Goal: Check status: Check status

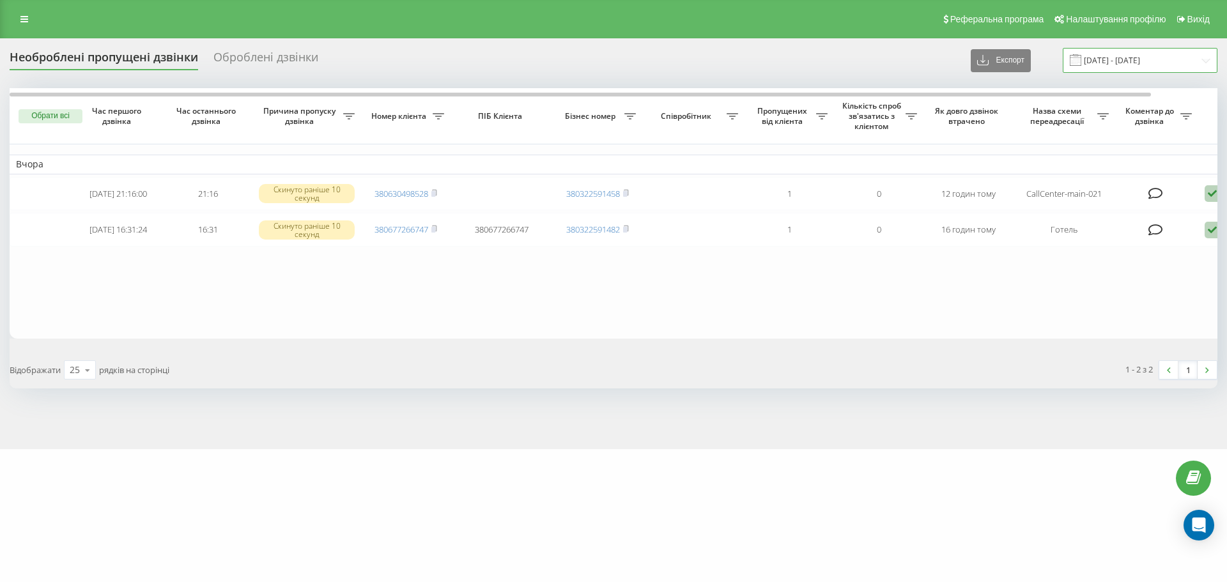
click at [1161, 70] on input "19.08.2025 - 19.08.2025" at bounding box center [1140, 60] width 155 height 25
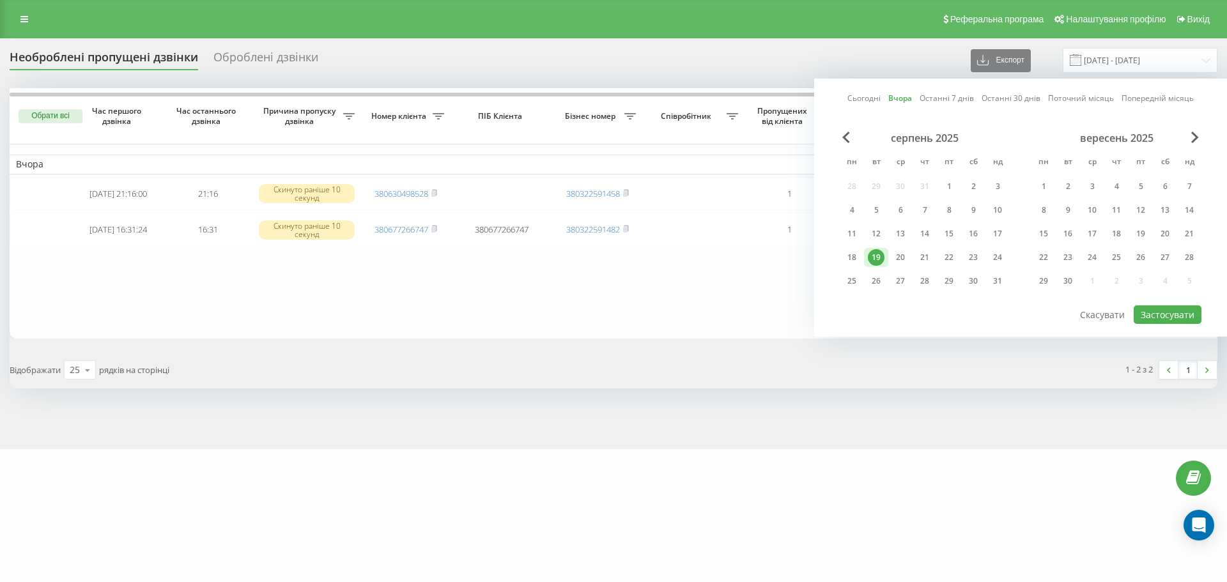
click at [881, 254] on div "19" at bounding box center [876, 257] width 17 height 17
click at [902, 258] on div "20" at bounding box center [900, 257] width 17 height 17
click at [1155, 316] on button "Застосувати" at bounding box center [1168, 314] width 68 height 19
type input "19.08.2025 - 20.08.2025"
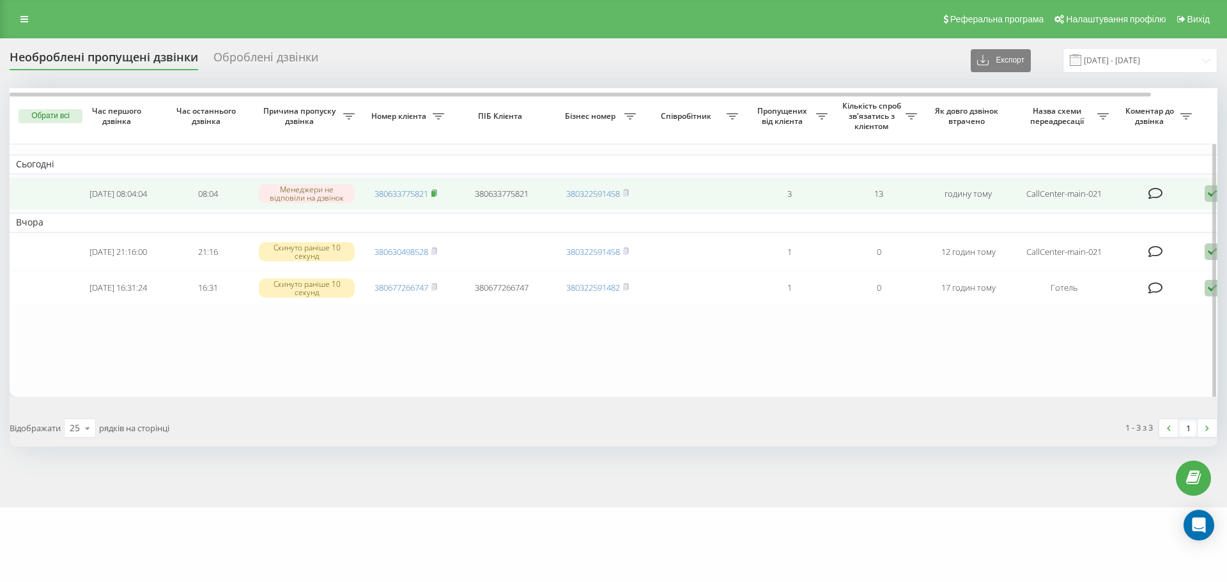
click at [436, 192] on icon at bounding box center [434, 193] width 6 height 8
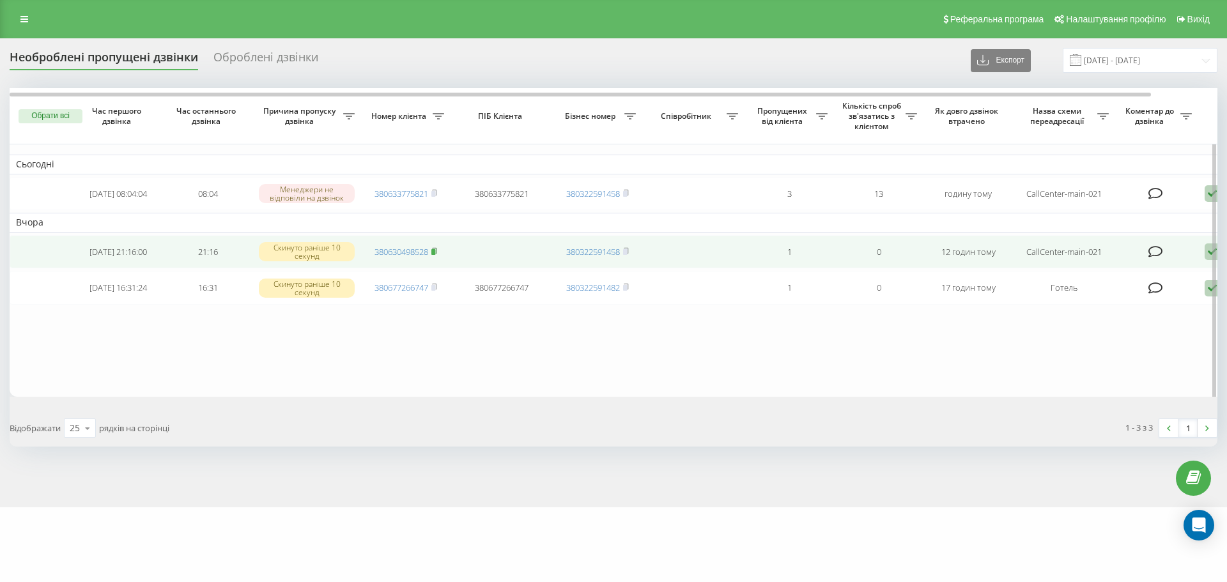
click at [433, 254] on rect at bounding box center [433, 252] width 4 height 6
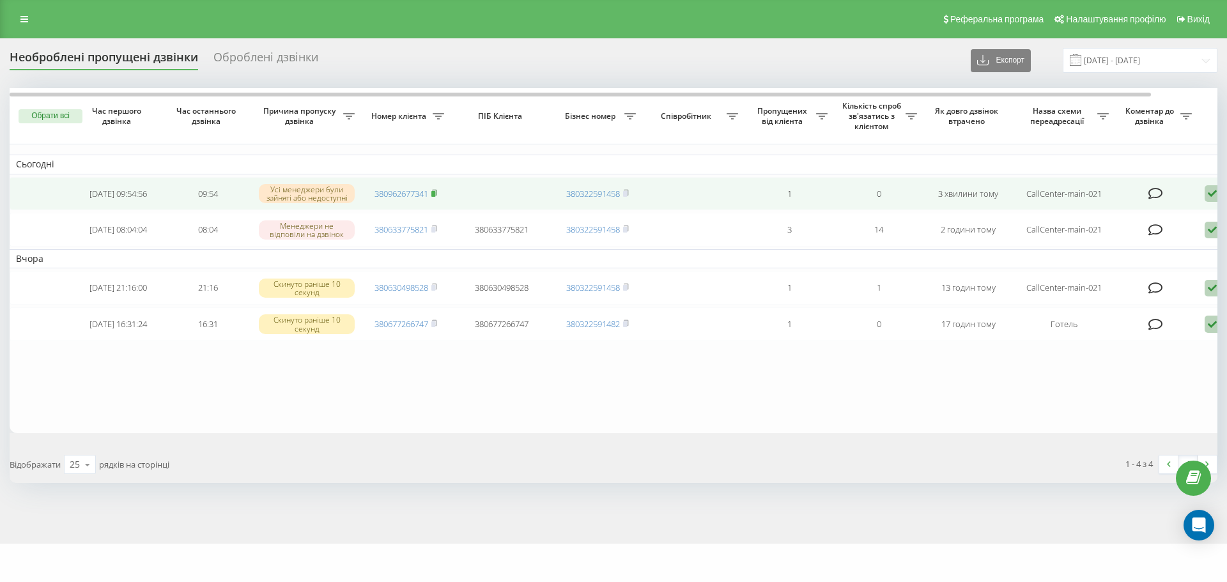
click rect
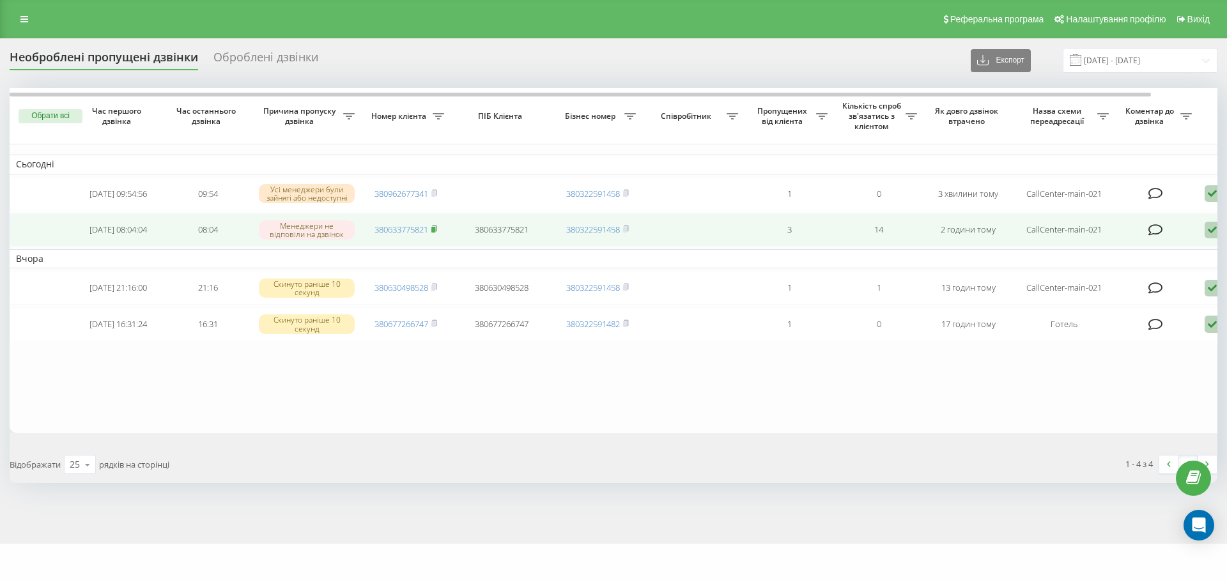
click icon
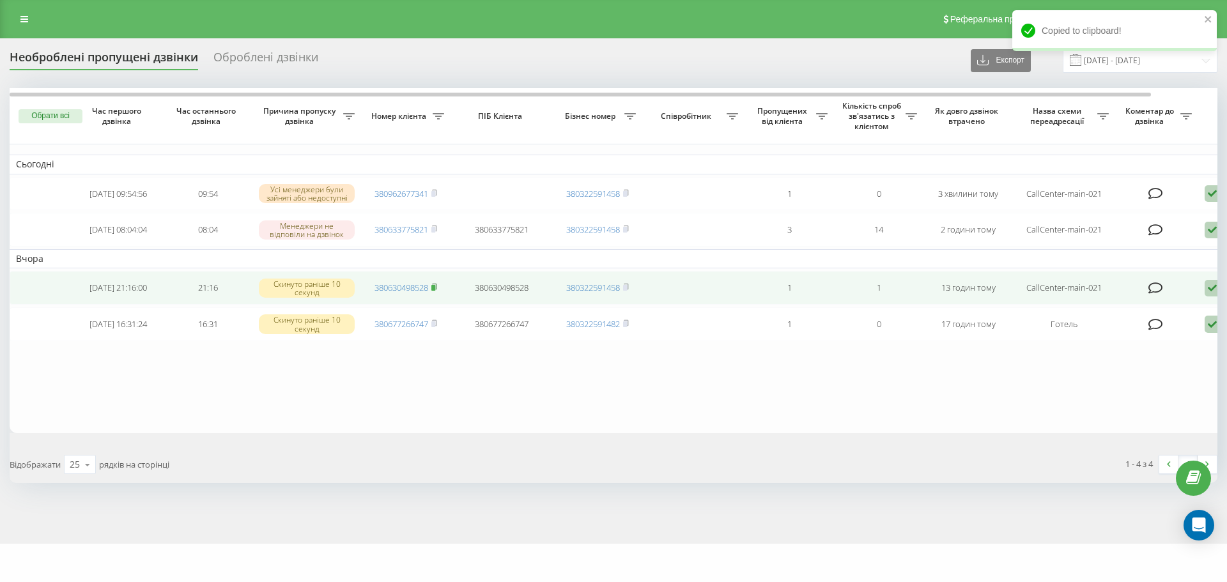
click rect
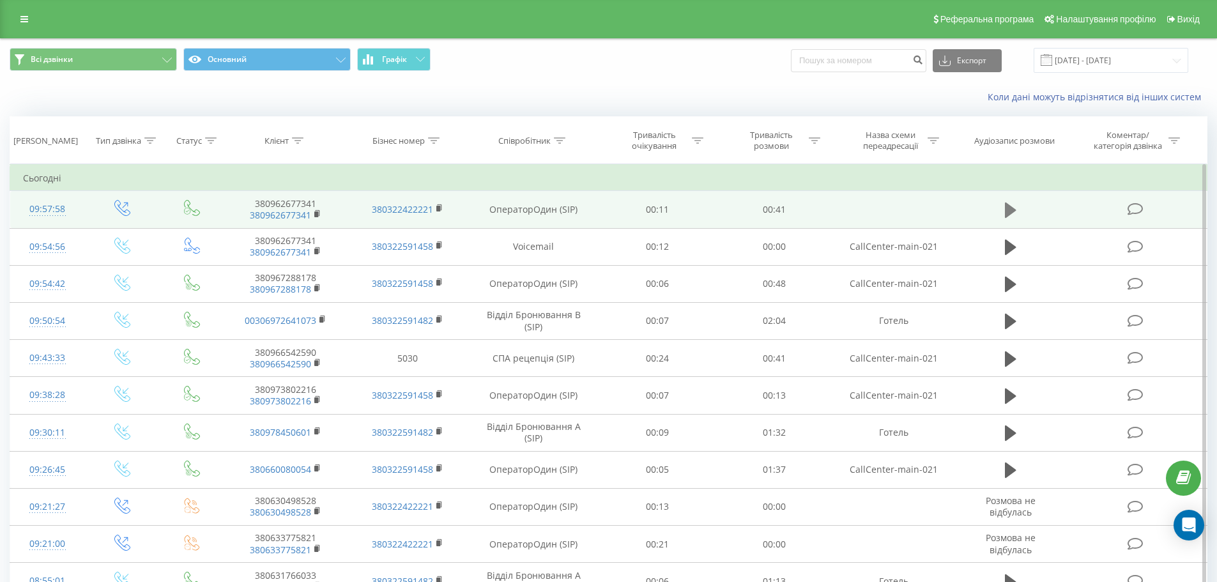
click at [1001, 215] on button at bounding box center [1010, 210] width 19 height 19
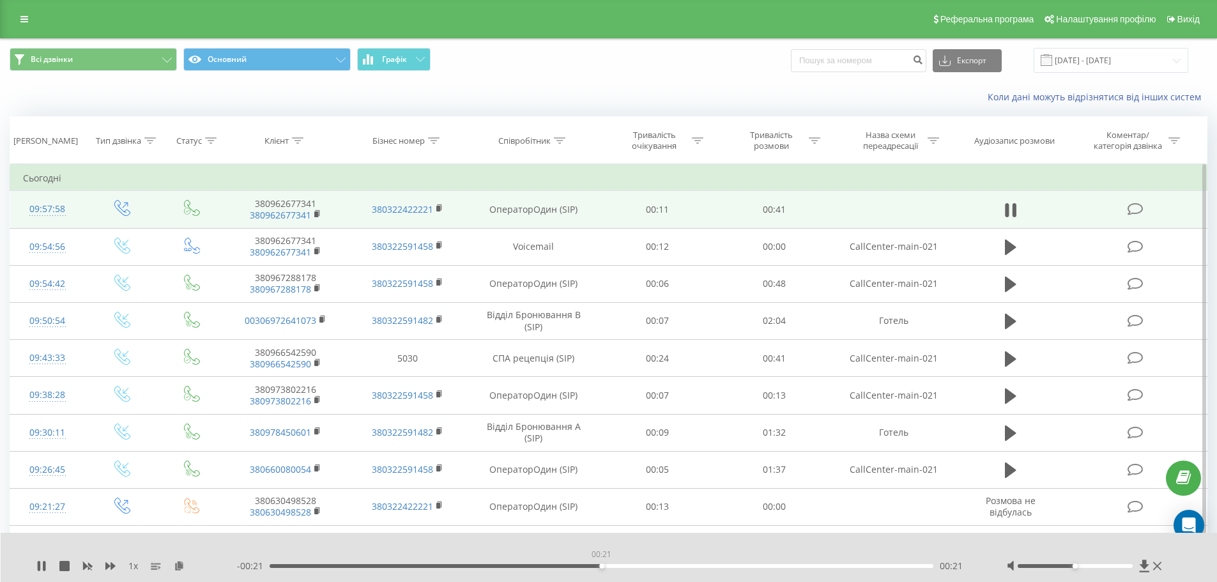
click at [601, 567] on div "00:21" at bounding box center [602, 566] width 665 height 4
click at [535, 567] on div "00:22" at bounding box center [602, 566] width 665 height 4
click at [40, 570] on icon at bounding box center [39, 566] width 3 height 10
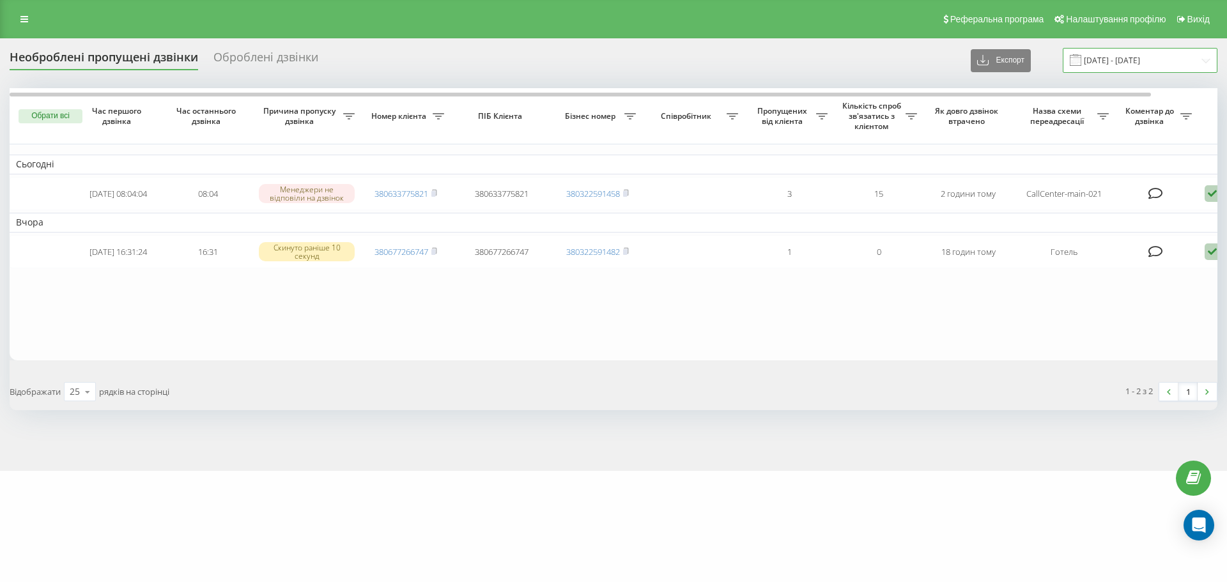
click at [1118, 64] on input "[DATE] - [DATE]" at bounding box center [1140, 60] width 155 height 25
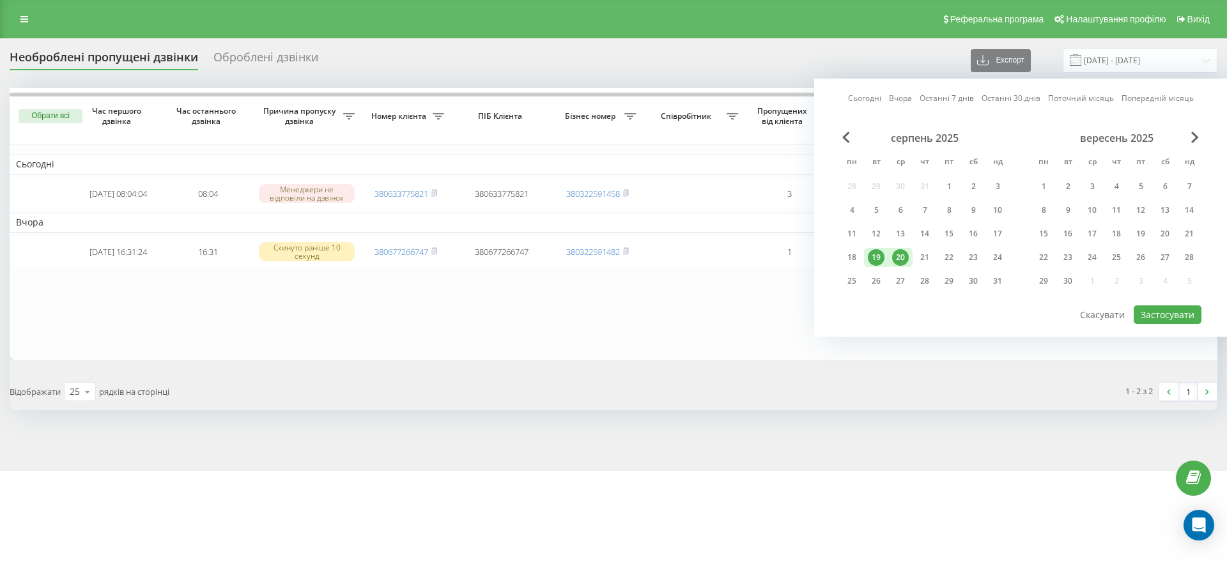
click at [902, 253] on div "20" at bounding box center [900, 257] width 17 height 17
click at [1137, 312] on button "Застосувати" at bounding box center [1168, 314] width 68 height 19
type input "[DATE] - [DATE]"
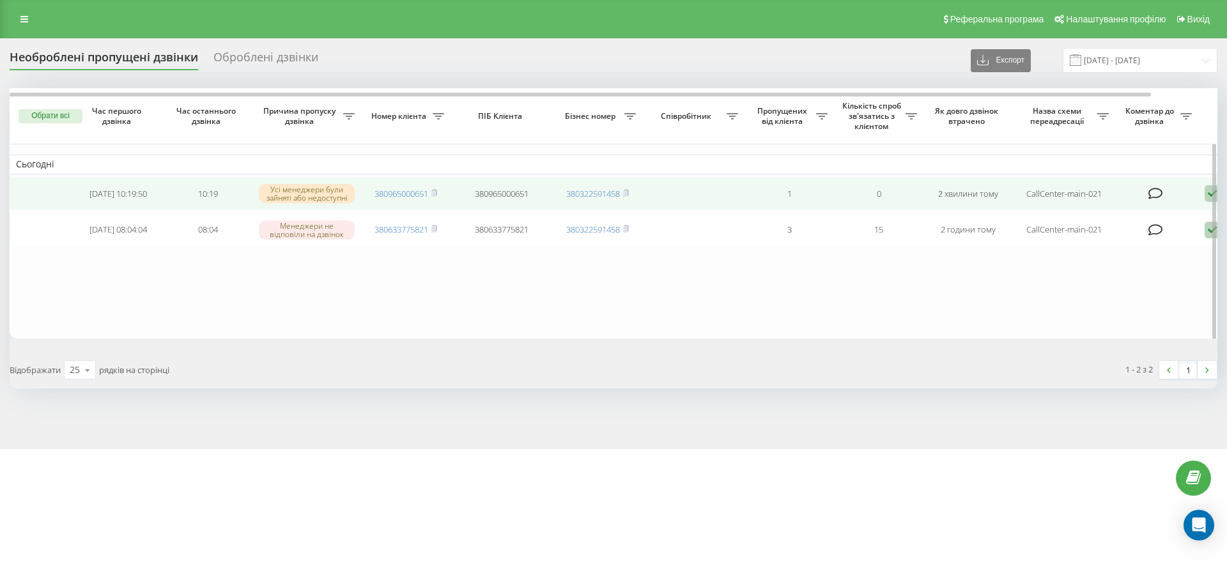
drag, startPoint x: 436, startPoint y: 194, endPoint x: 494, endPoint y: 186, distance: 58.7
click at [435, 194] on rect at bounding box center [433, 194] width 4 height 6
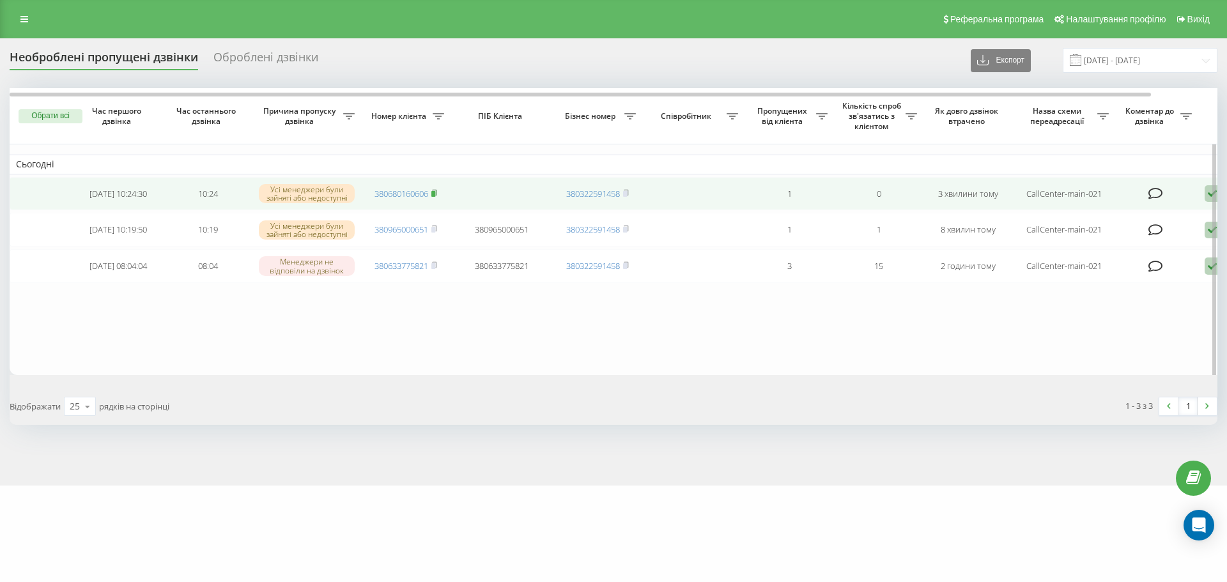
click at [434, 194] on rect at bounding box center [433, 194] width 4 height 6
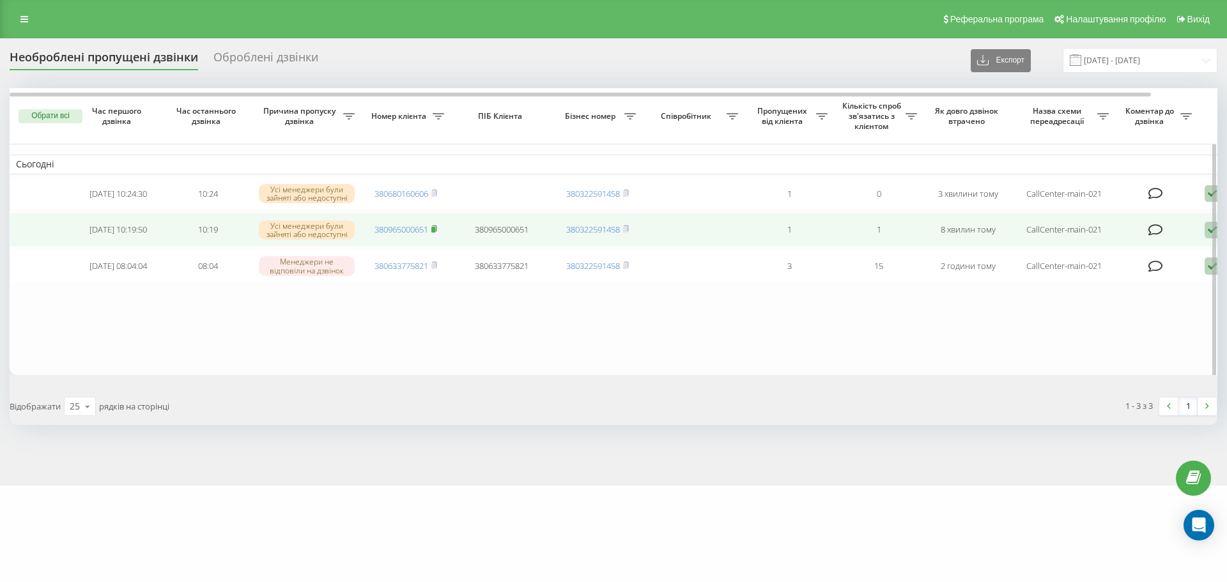
click at [437, 233] on icon at bounding box center [434, 229] width 6 height 8
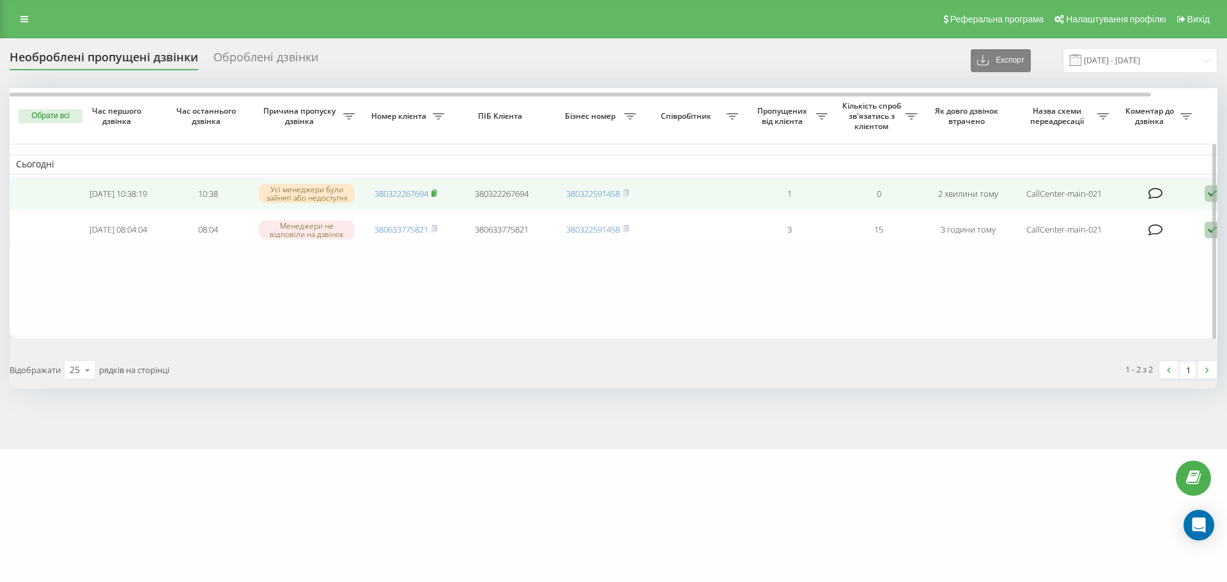
click at [437, 192] on icon at bounding box center [434, 193] width 6 height 8
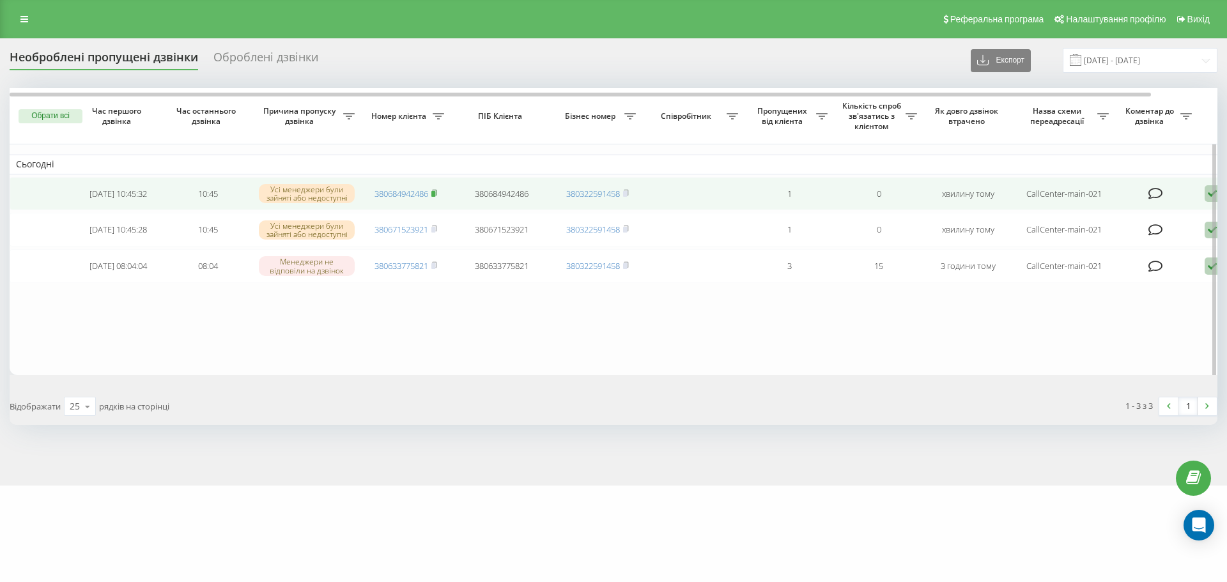
click at [433, 193] on icon at bounding box center [434, 193] width 6 height 8
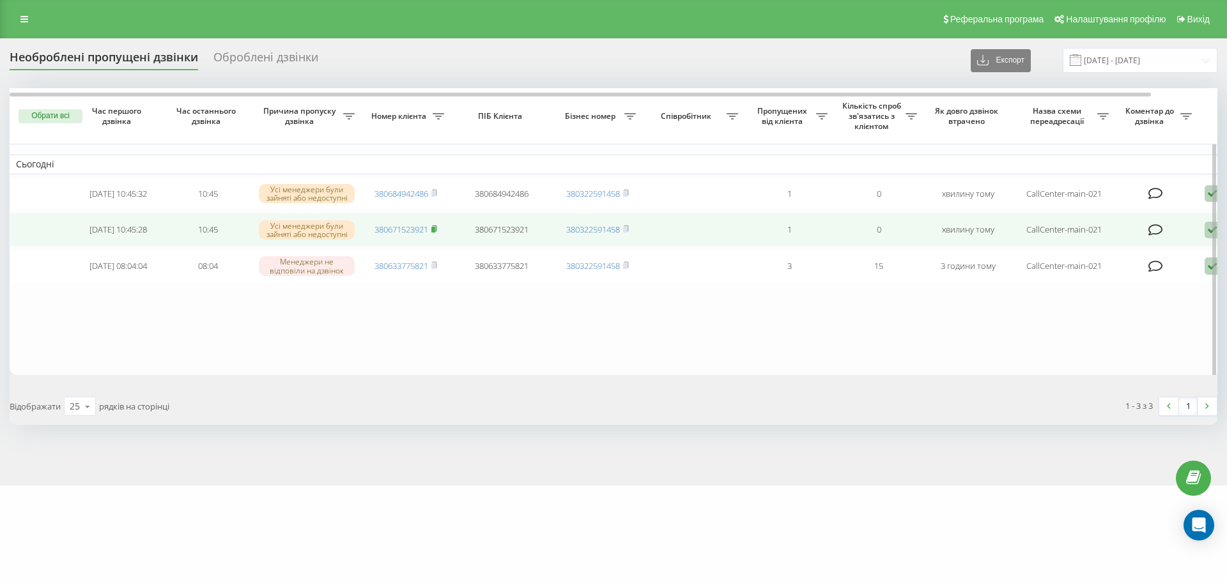
click at [435, 229] on icon at bounding box center [434, 229] width 4 height 6
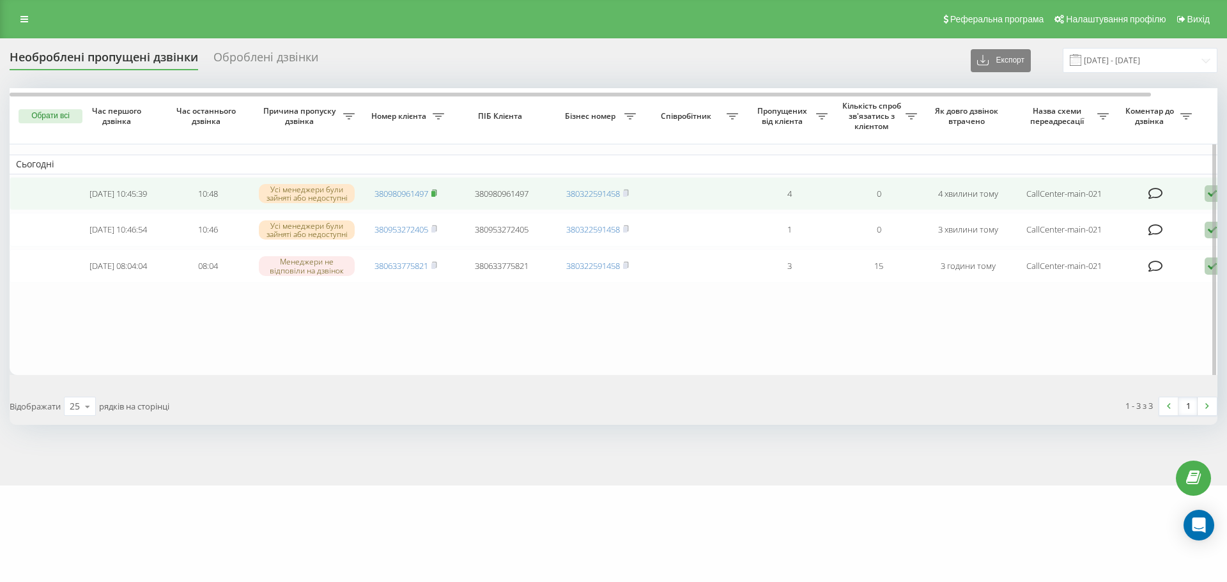
click at [435, 192] on rect at bounding box center [433, 194] width 4 height 6
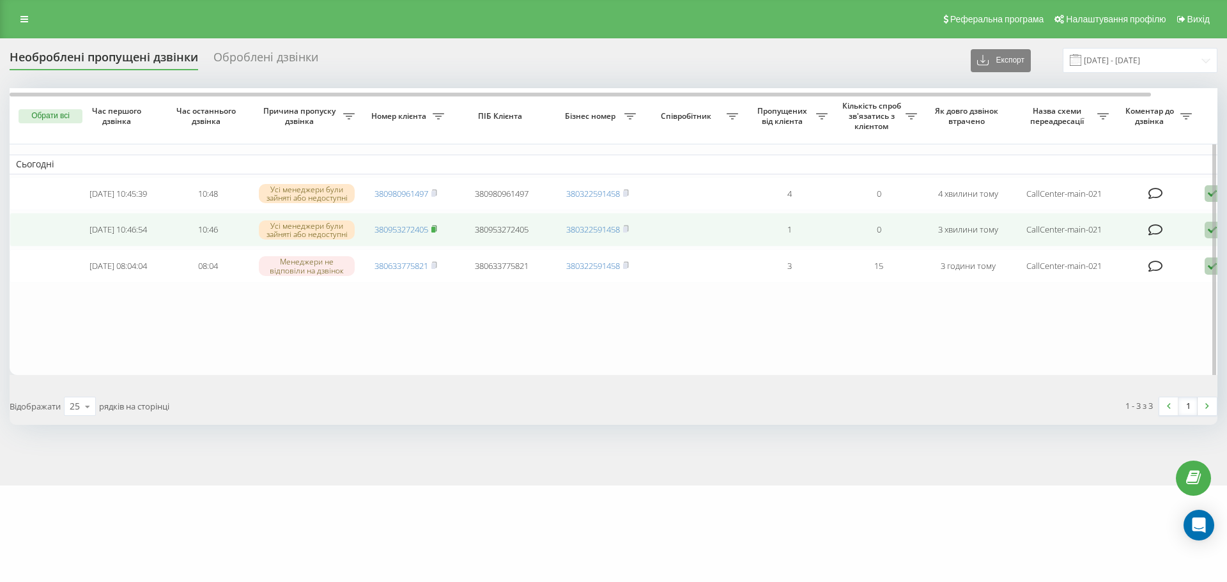
click at [434, 232] on rect at bounding box center [433, 230] width 4 height 6
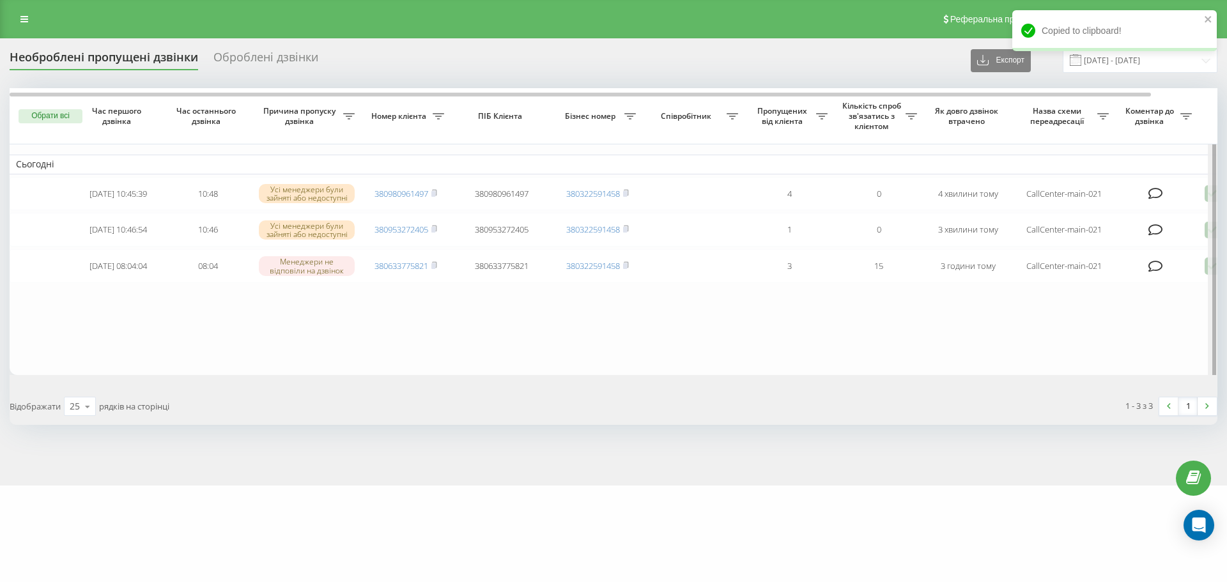
click at [1210, 197] on div at bounding box center [1213, 234] width 10 height 293
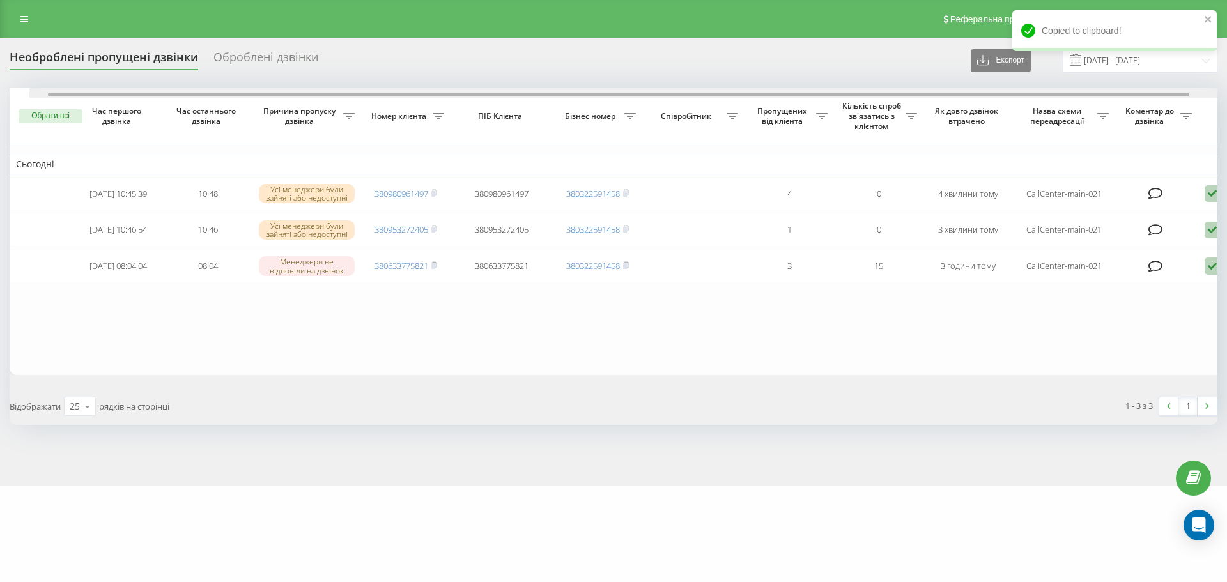
scroll to position [0, 70]
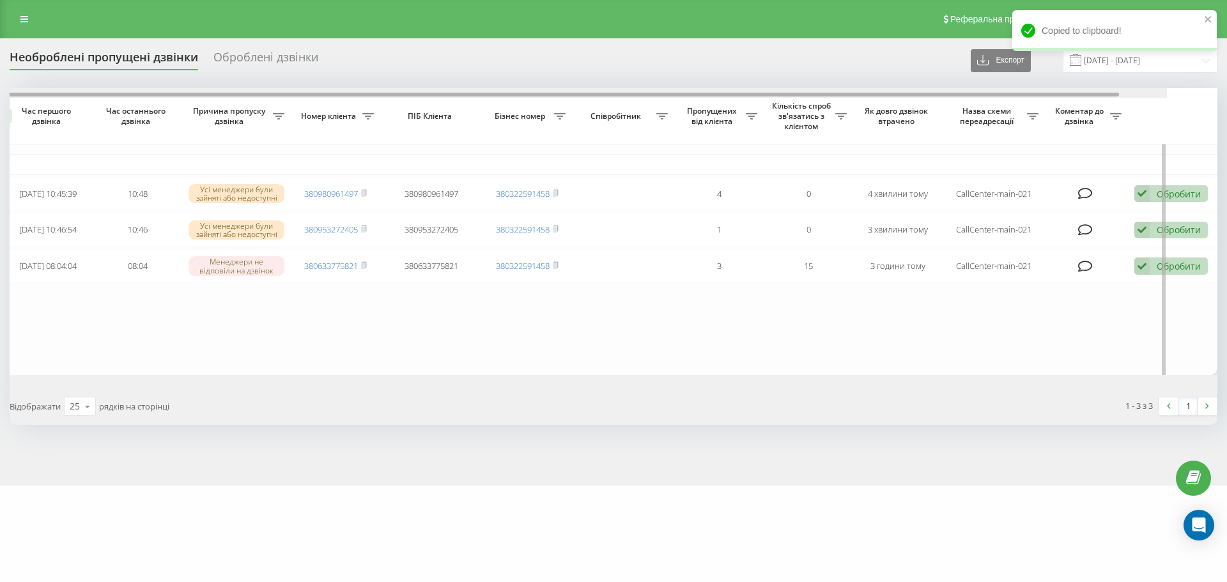
drag, startPoint x: 441, startPoint y: 93, endPoint x: 523, endPoint y: 101, distance: 82.8
click at [519, 100] on div "Обрати всі Час першого дзвінка Час останнього дзвінка Причина пропуску дзвінка …" at bounding box center [614, 231] width 1208 height 287
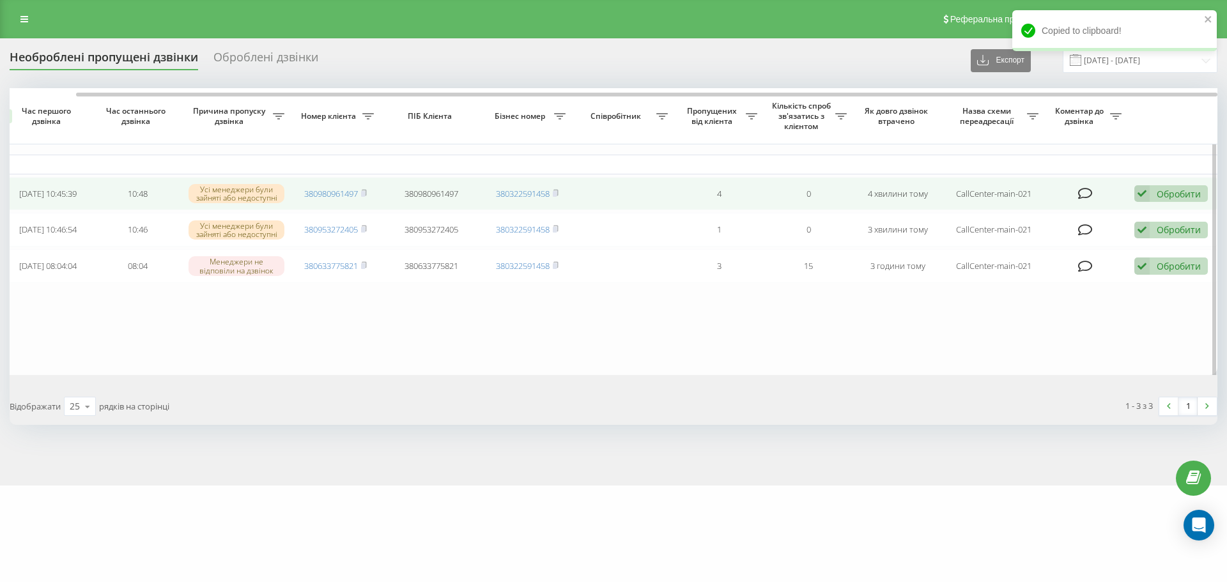
click at [1156, 197] on div "Обробити Не вдалося зв'язатися Зв'язався з клієнтом за допомогою іншого каналу …" at bounding box center [1170, 193] width 73 height 17
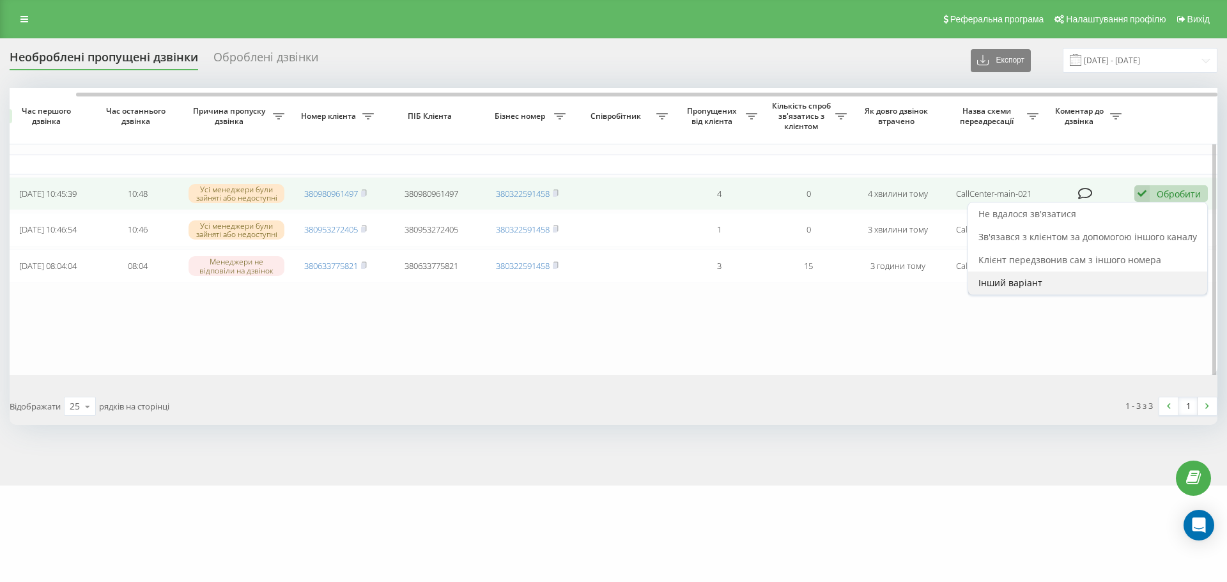
click at [992, 293] on div "Інший варіант" at bounding box center [1087, 283] width 239 height 23
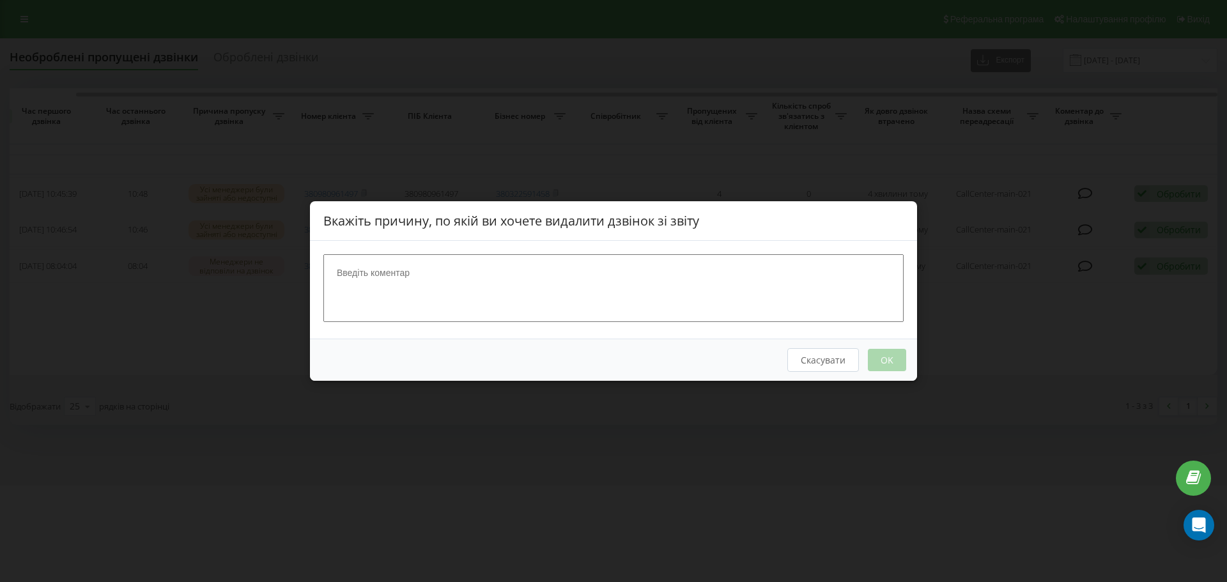
click at [599, 275] on textarea at bounding box center [613, 288] width 580 height 68
type textarea "бронюваня"
click at [882, 355] on button "OK" at bounding box center [887, 360] width 38 height 22
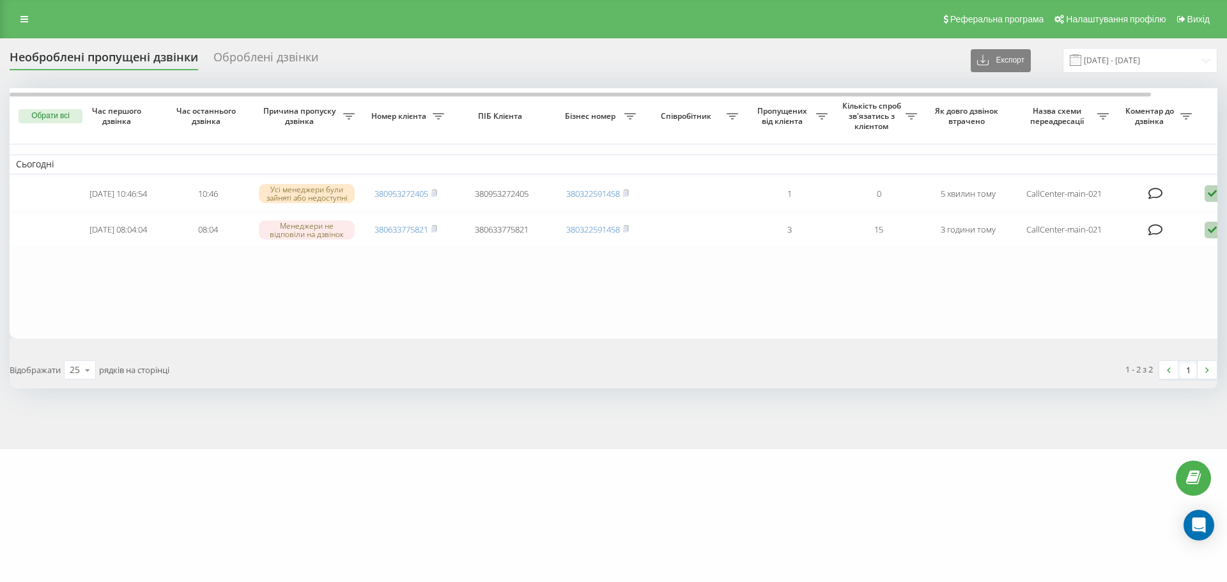
click at [541, 438] on div "Необроблені пропущені дзвінки Оброблені дзвінки Експорт .csv .xlsx [DATE] - [DA…" at bounding box center [613, 243] width 1227 height 411
